Goal: Obtain resource: Obtain resource

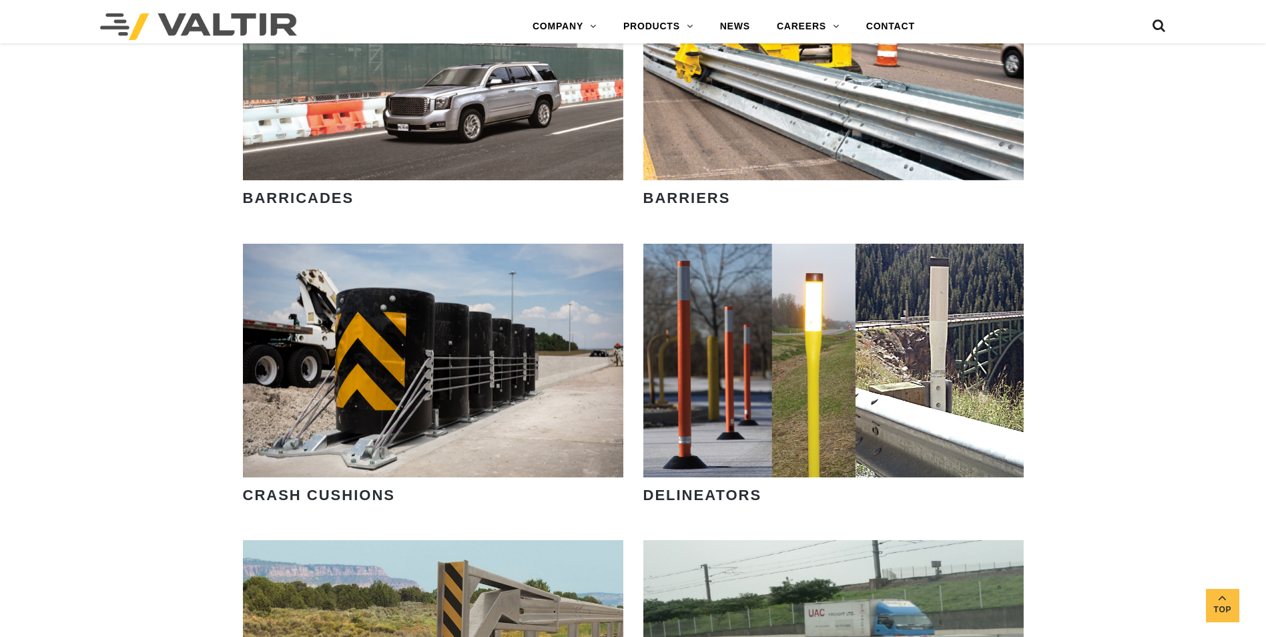
scroll to position [1134, 0]
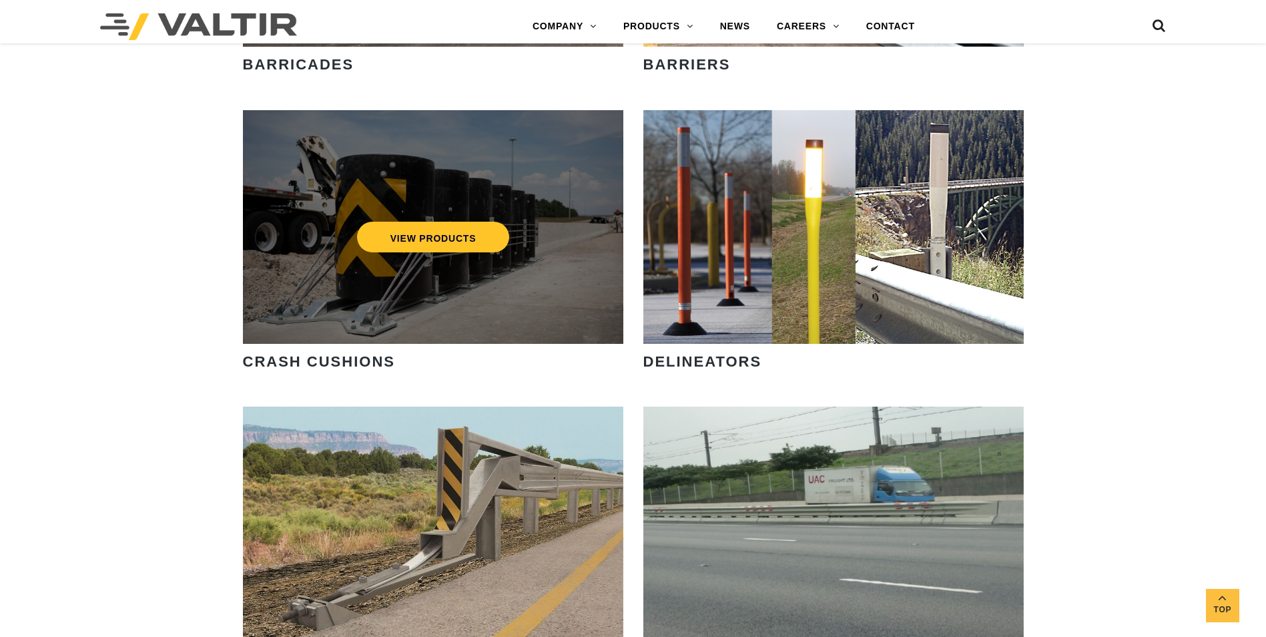
click at [352, 297] on div "VIEW PRODUCTS" at bounding box center [433, 227] width 380 height 234
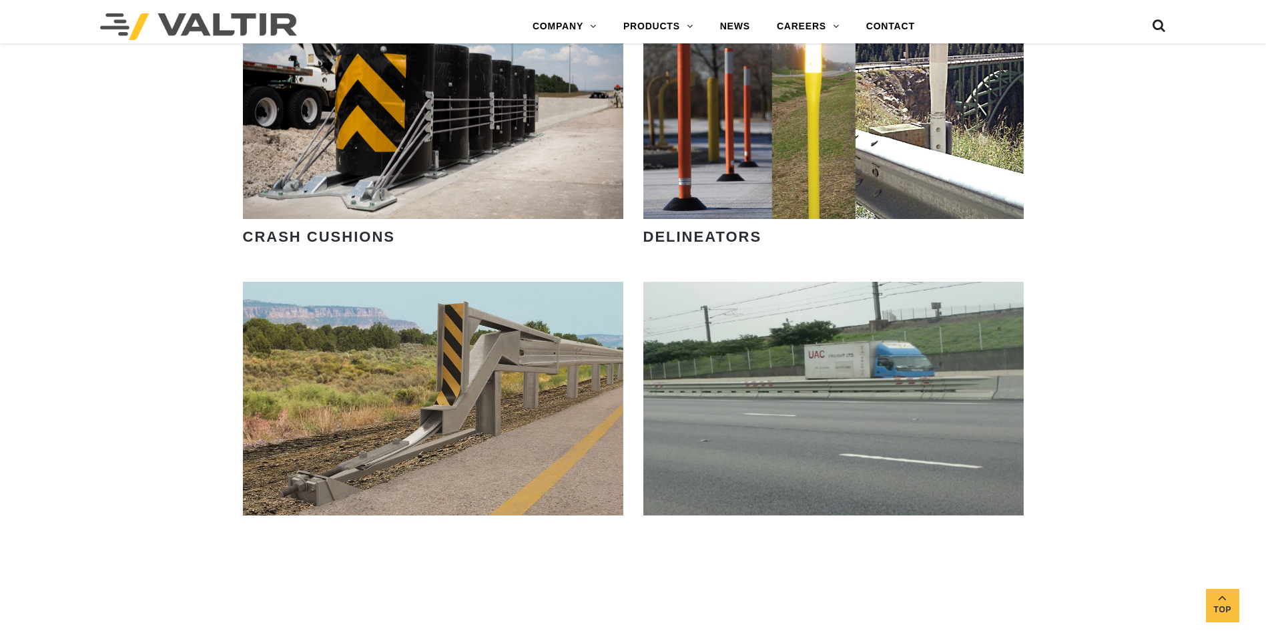
scroll to position [1268, 0]
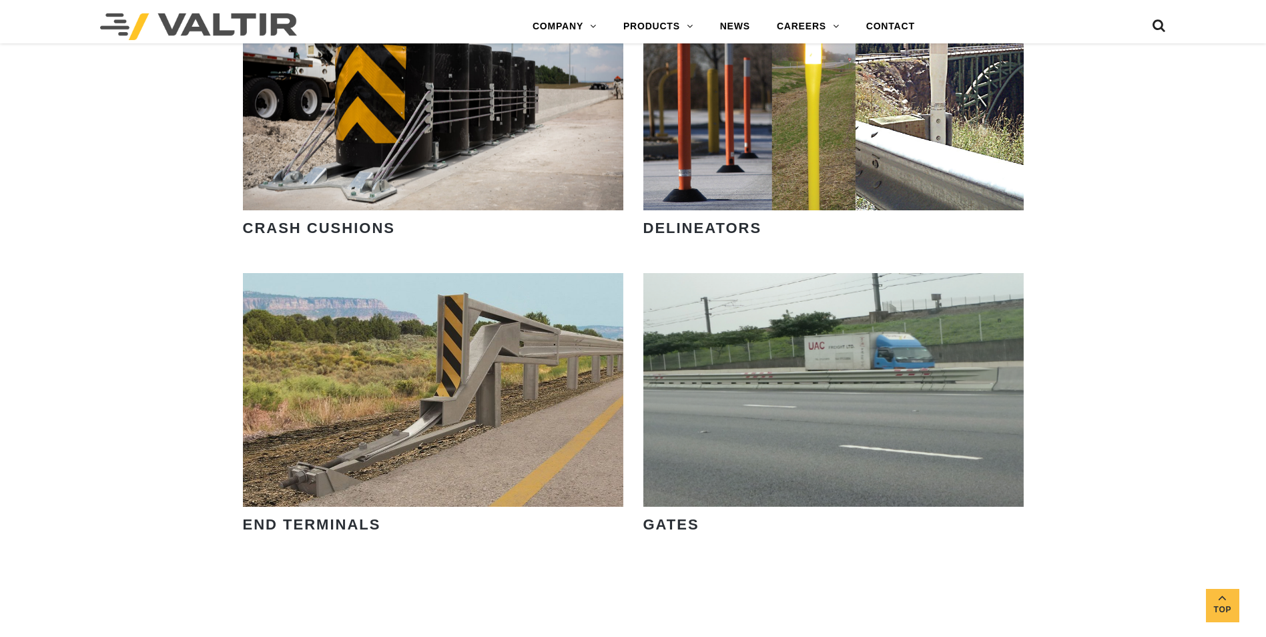
click at [317, 228] on strong "CRASH CUSHIONS" at bounding box center [319, 228] width 152 height 17
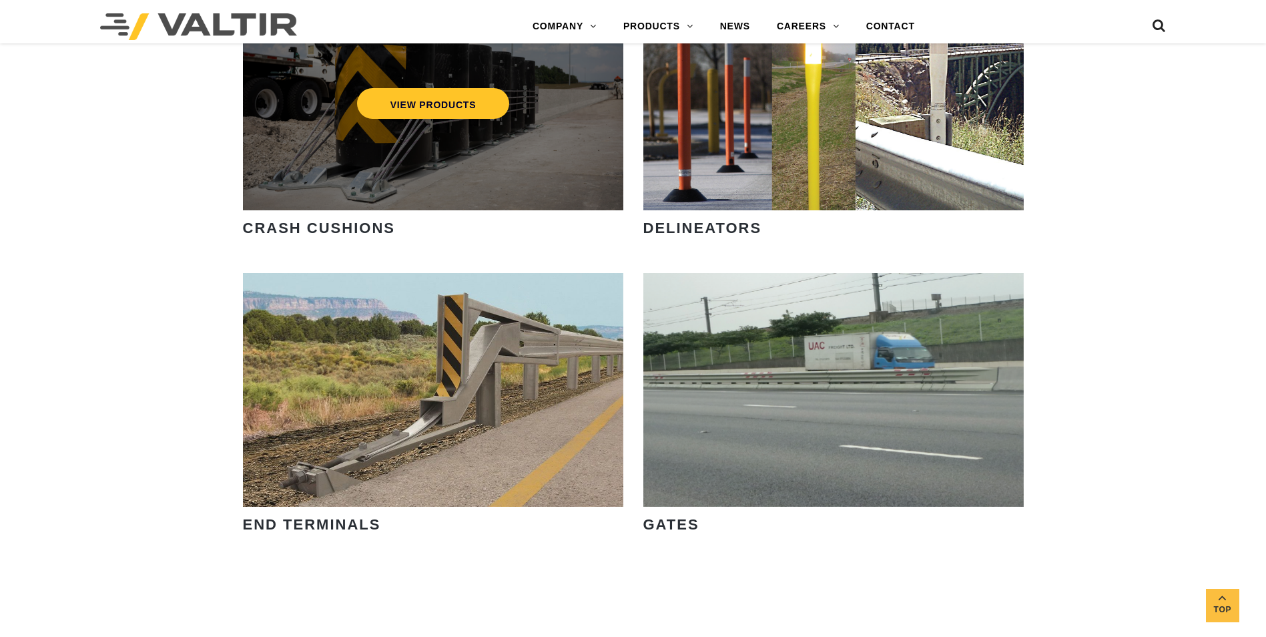
click at [388, 183] on div "VIEW PRODUCTS" at bounding box center [433, 94] width 380 height 234
click at [426, 115] on link "VIEW PRODUCTS" at bounding box center [432, 103] width 153 height 31
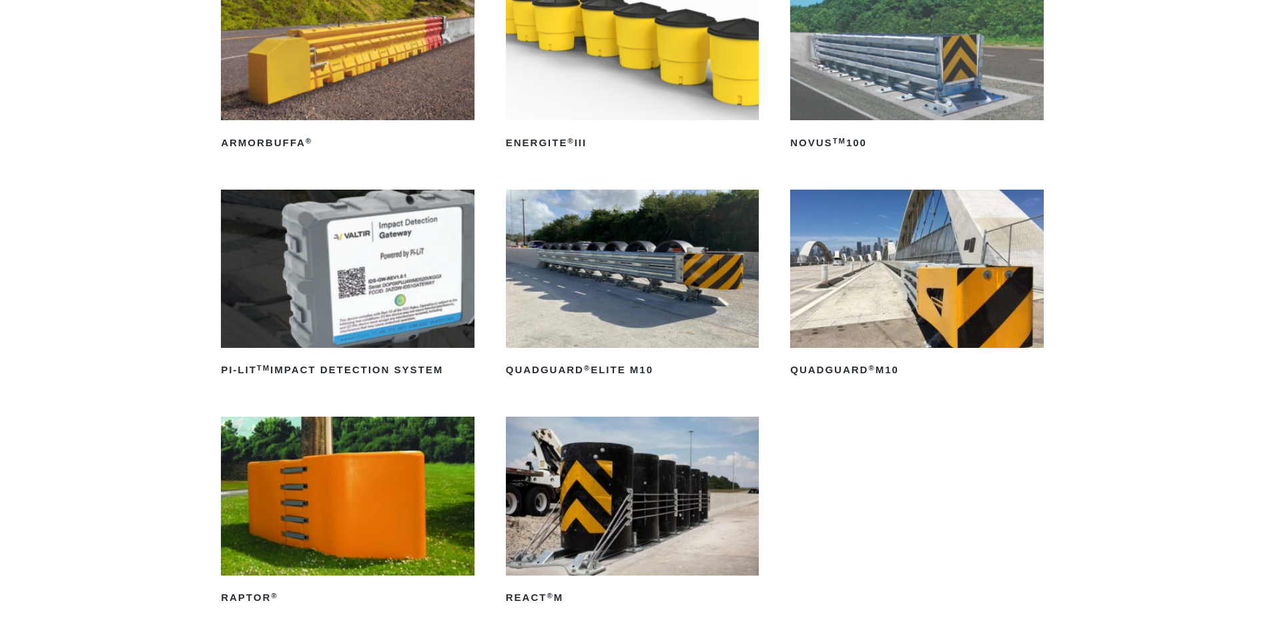
scroll to position [267, 0]
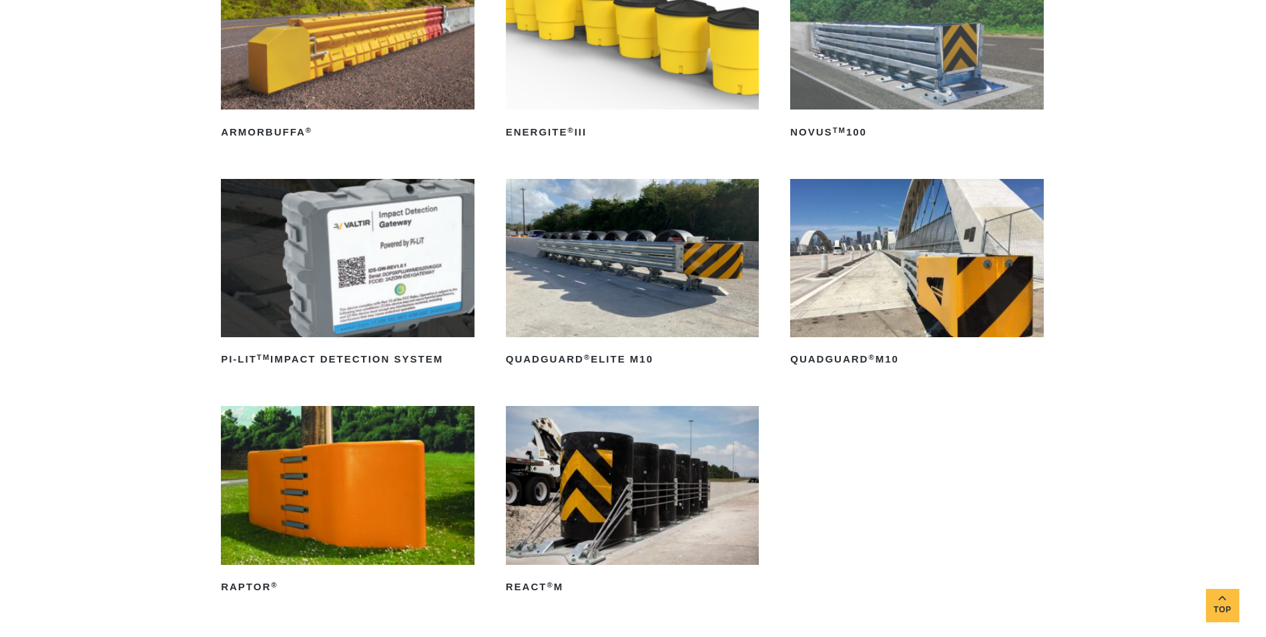
click at [917, 236] on img at bounding box center [917, 258] width 254 height 158
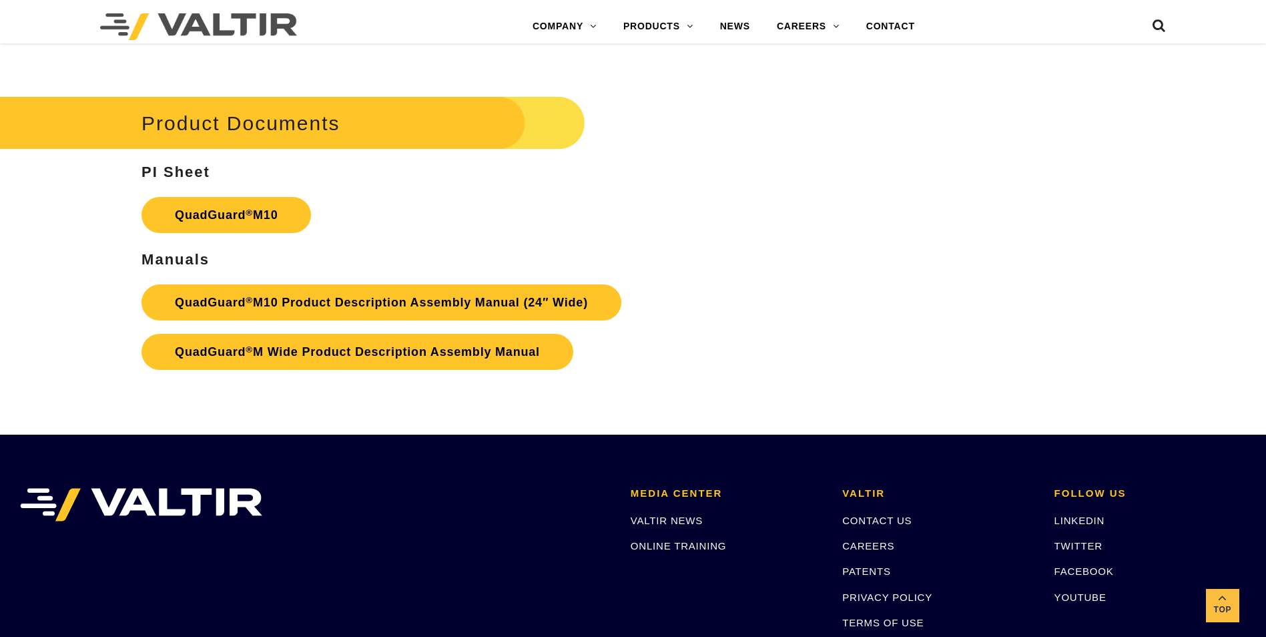
scroll to position [4938, 0]
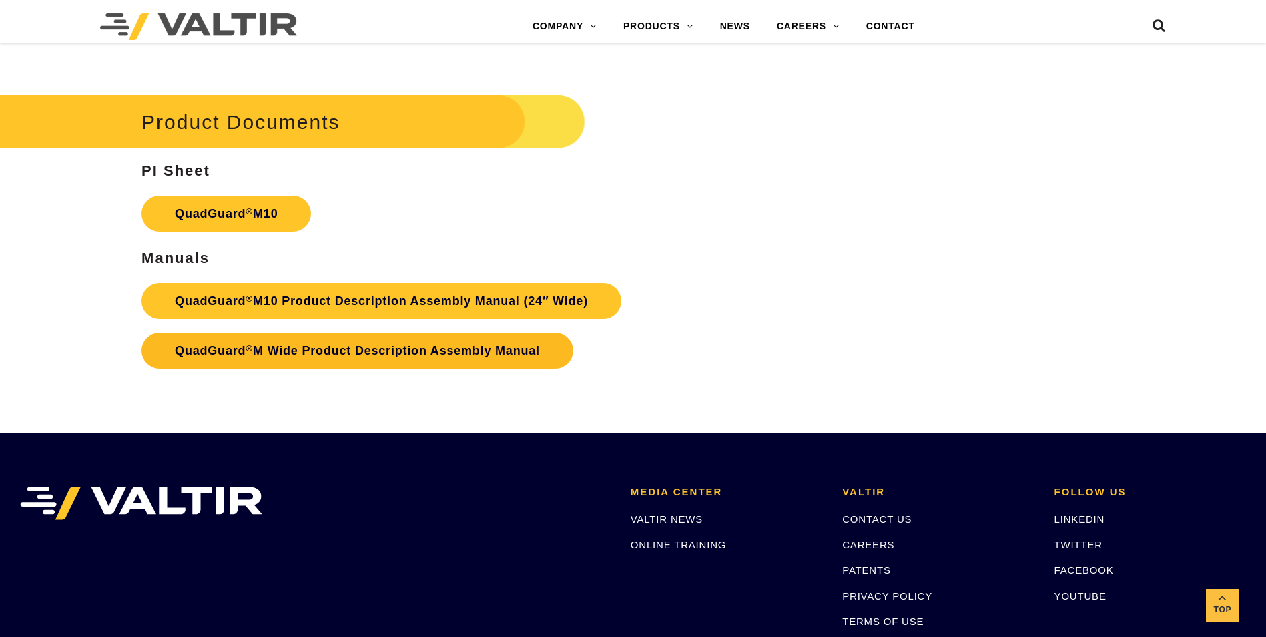
click at [478, 356] on link "QuadGuard ® M Wide Product Description Assembly Manual" at bounding box center [357, 350] width 432 height 36
